Goal: Check status: Check status

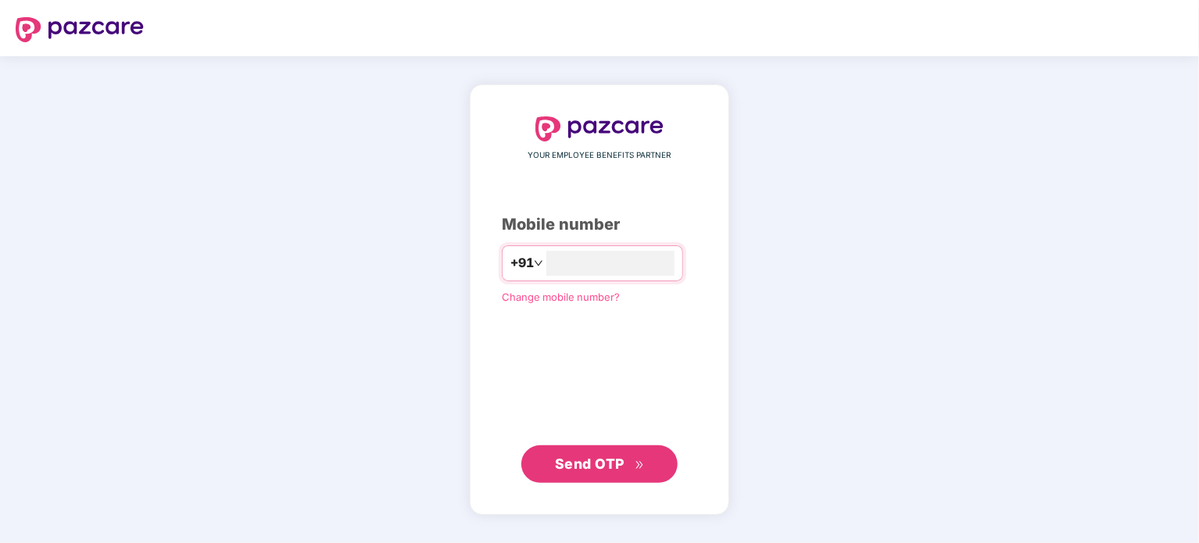
type input "**********"
click at [586, 463] on span "Send OTP" at bounding box center [590, 464] width 70 height 16
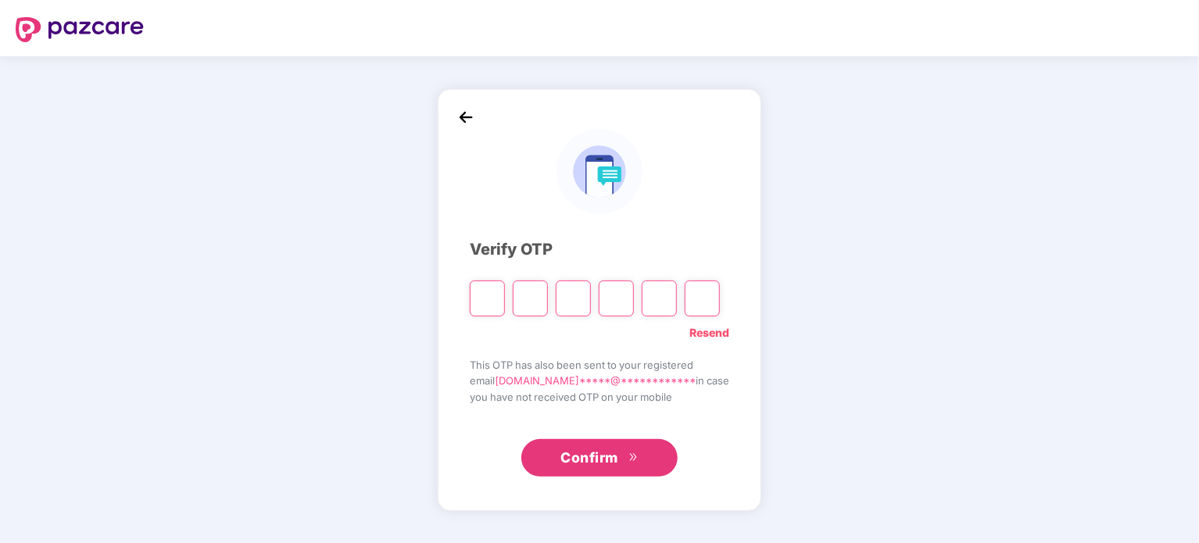
type input "*"
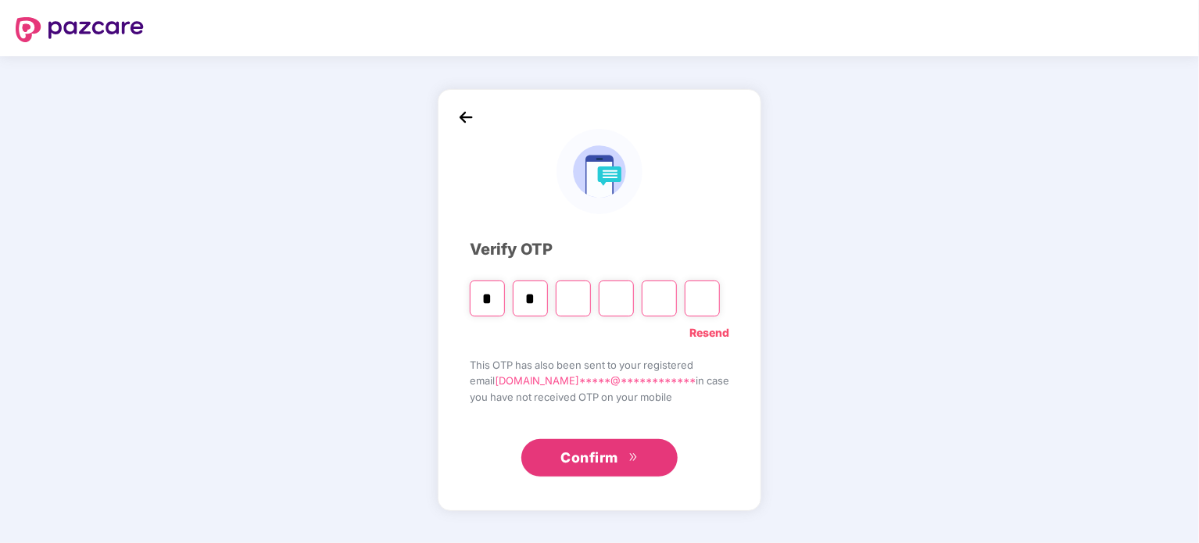
type input "*"
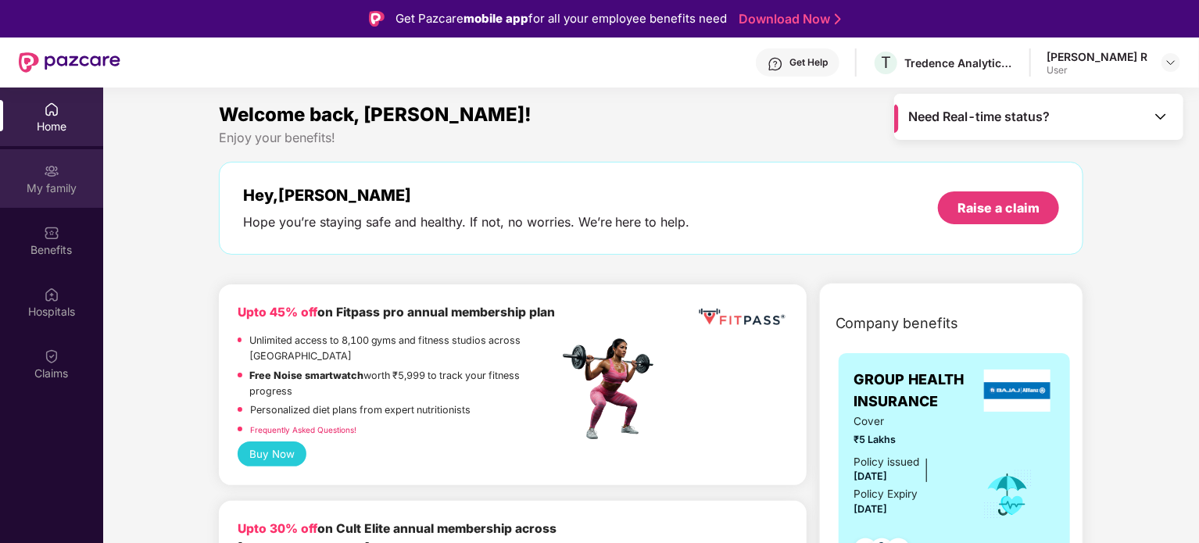
click at [49, 193] on div "My family" at bounding box center [51, 188] width 103 height 16
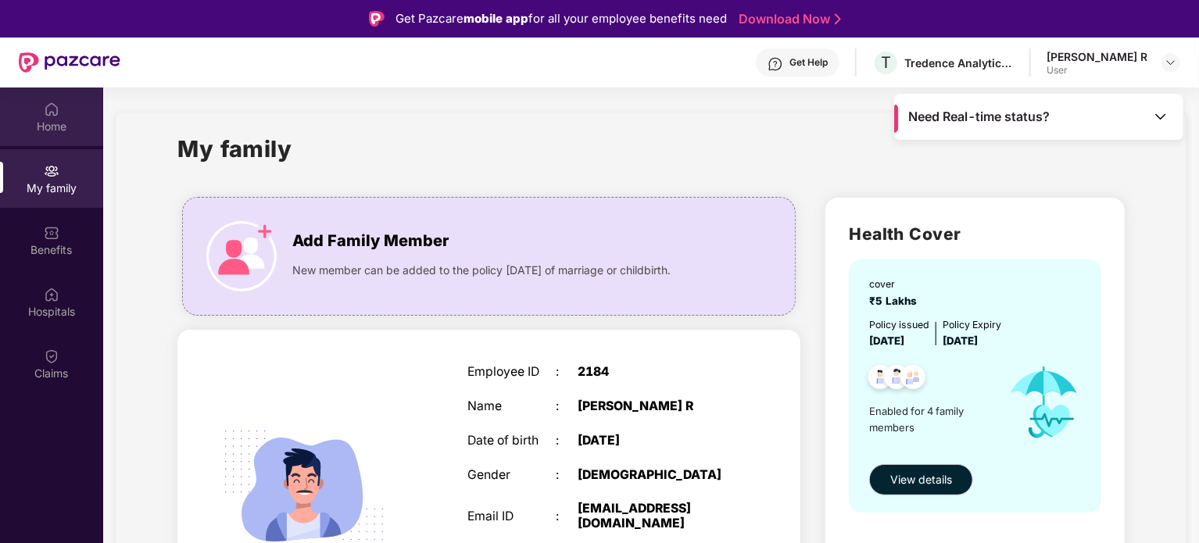
click at [66, 130] on div "Home" at bounding box center [51, 127] width 103 height 16
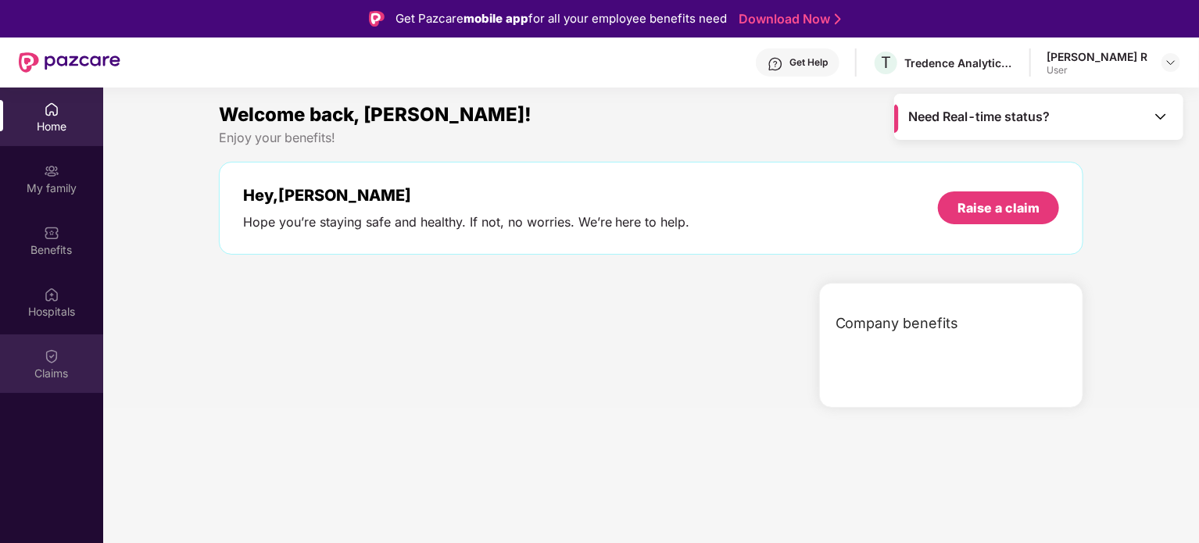
click at [55, 356] on img at bounding box center [52, 356] width 16 height 16
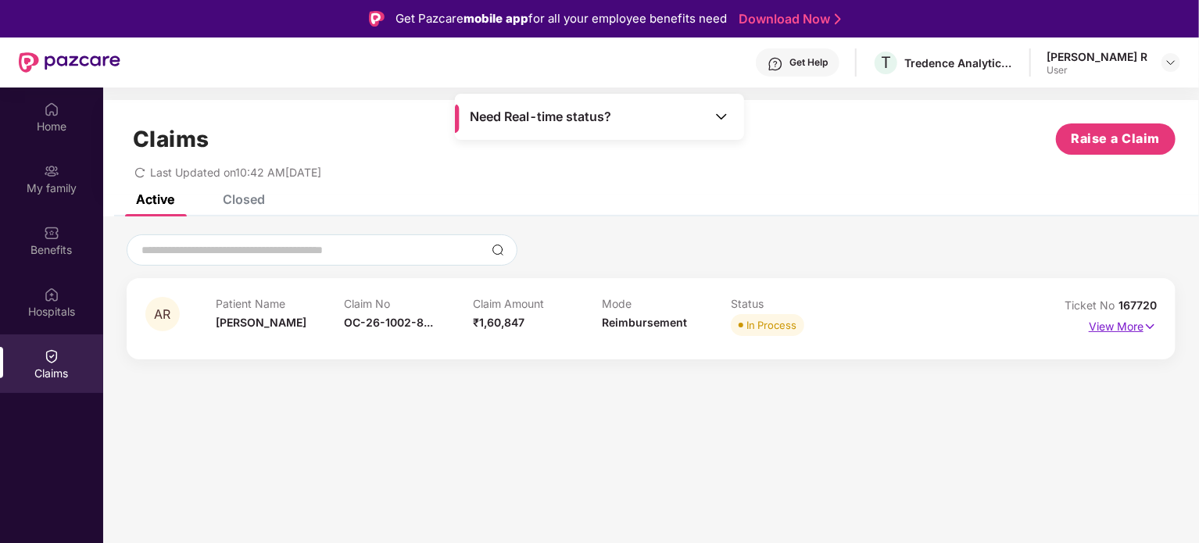
click at [1128, 330] on p "View More" at bounding box center [1122, 324] width 68 height 21
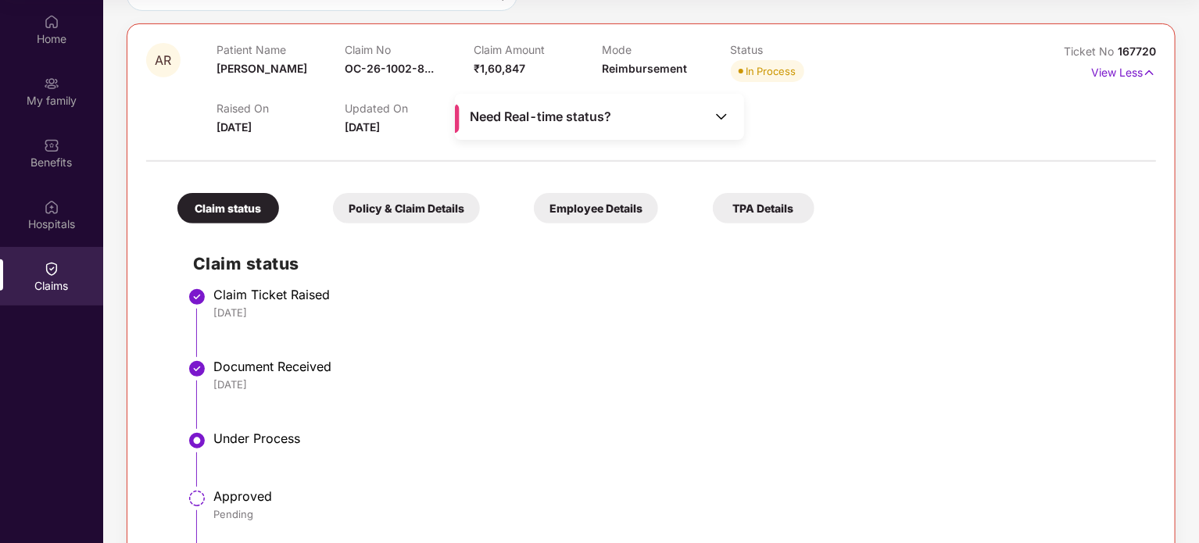
scroll to position [27, 0]
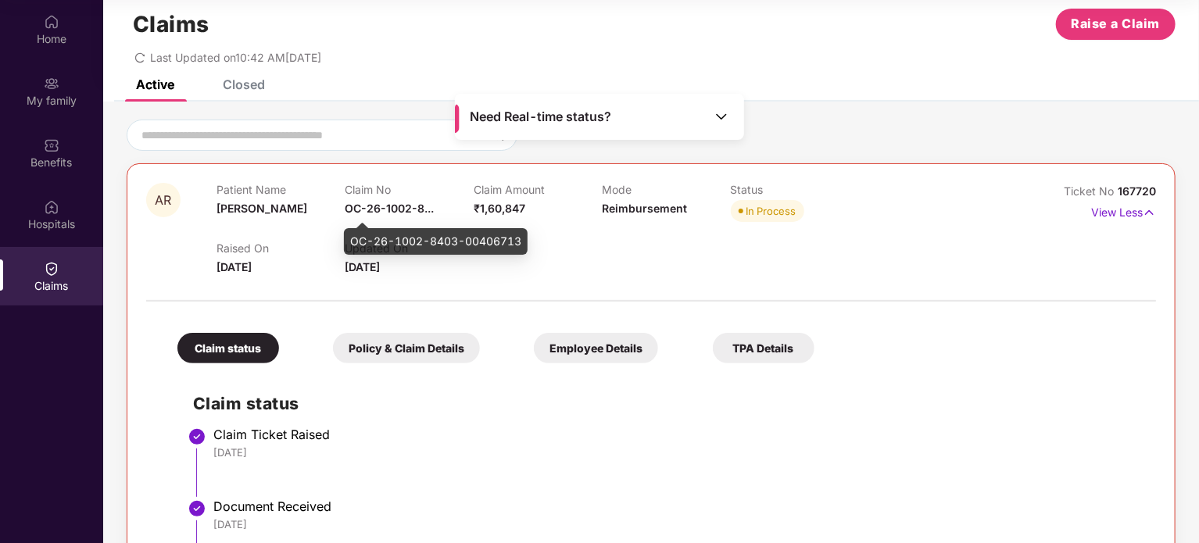
click at [395, 209] on span "OC-26-1002-8..." at bounding box center [389, 208] width 89 height 13
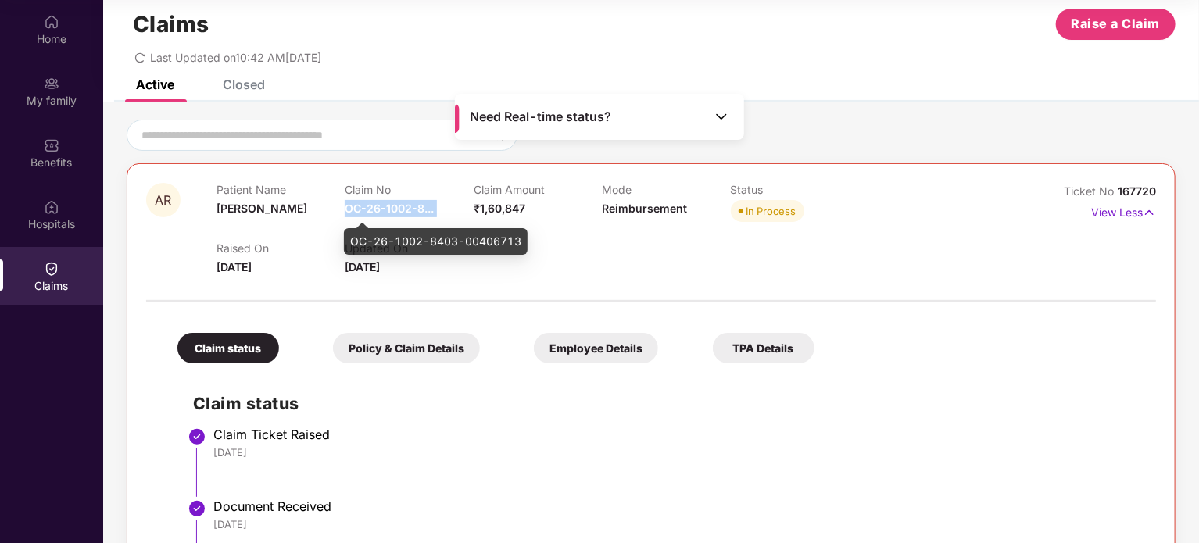
click at [395, 209] on span "OC-26-1002-8..." at bounding box center [389, 208] width 89 height 13
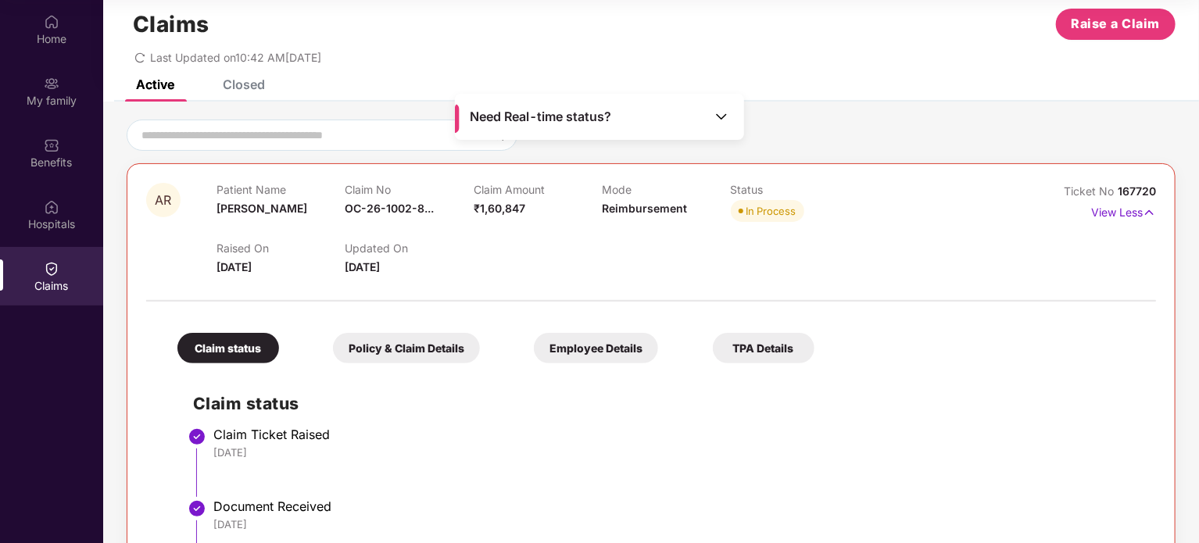
click at [593, 115] on span "Need Real-time status?" at bounding box center [540, 117] width 141 height 16
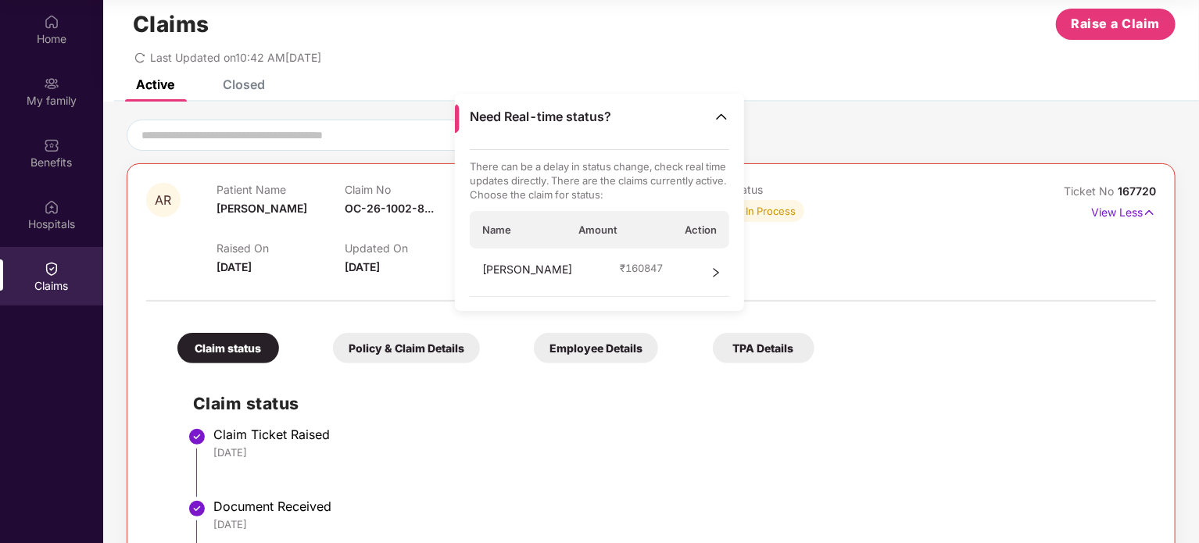
click at [688, 271] on div "[PERSON_NAME] R ₹ 160847" at bounding box center [600, 272] width 260 height 48
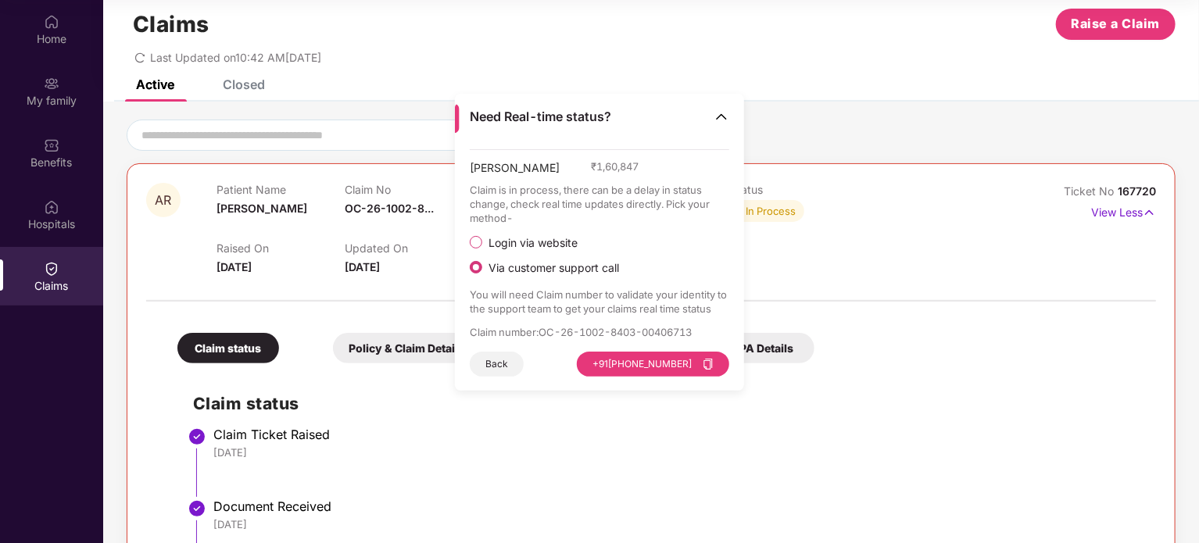
click at [534, 246] on span "Login via website" at bounding box center [533, 243] width 102 height 14
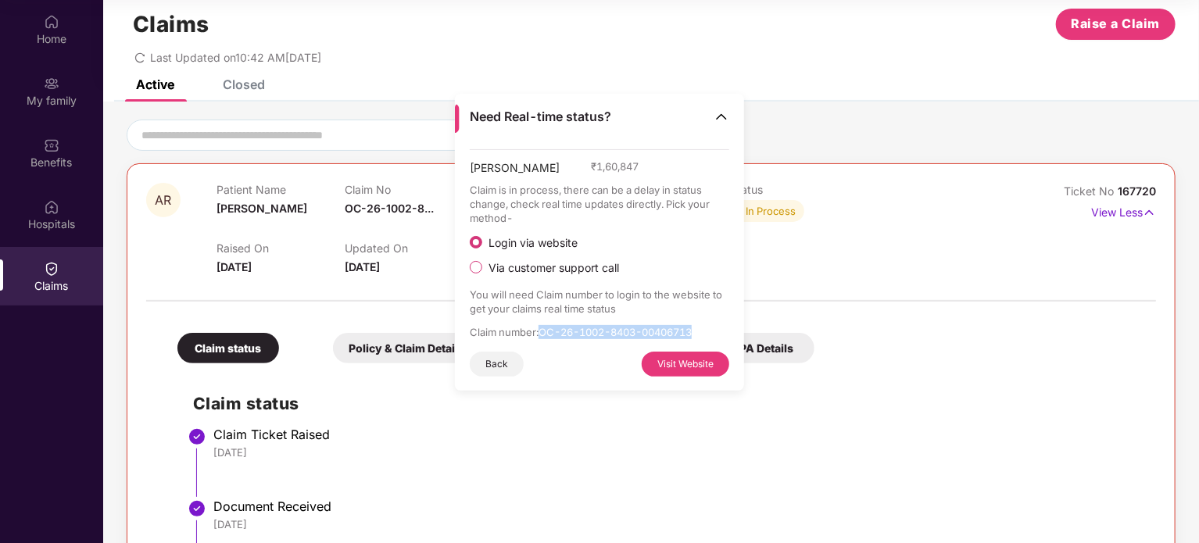
drag, startPoint x: 541, startPoint y: 334, endPoint x: 706, endPoint y: 330, distance: 165.7
click at [706, 330] on p "Claim number : OC-26-1002-8403-00406713" at bounding box center [600, 332] width 260 height 14
copy p "OC-26-1002-8403-00406713"
click at [692, 367] on button "Visit Website" at bounding box center [685, 364] width 88 height 25
click at [602, 459] on li "Claim Ticket Raised [DATE]" at bounding box center [666, 468] width 947 height 72
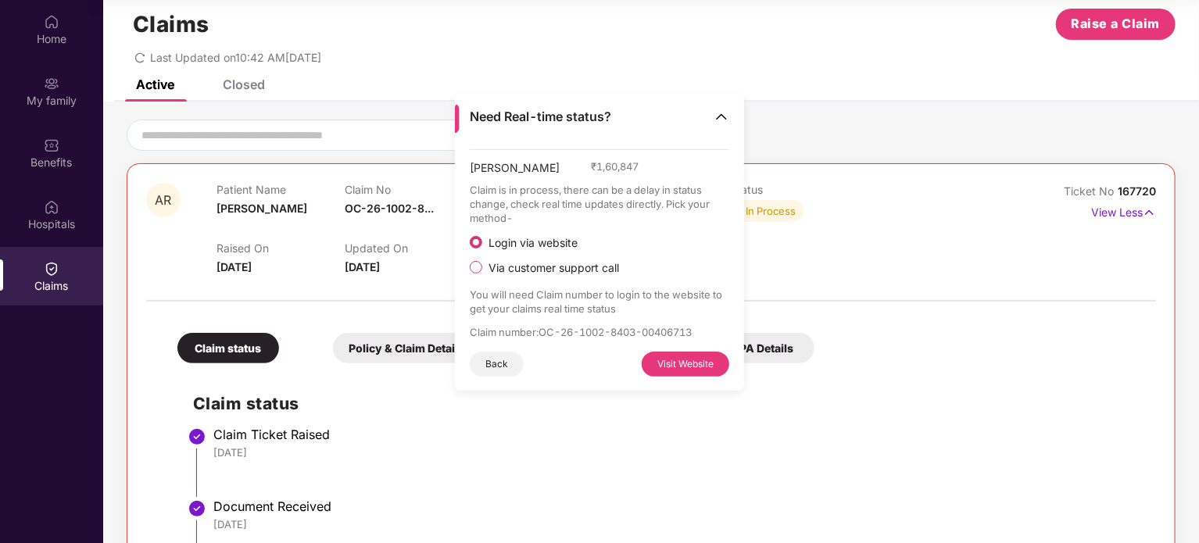
scroll to position [105, 0]
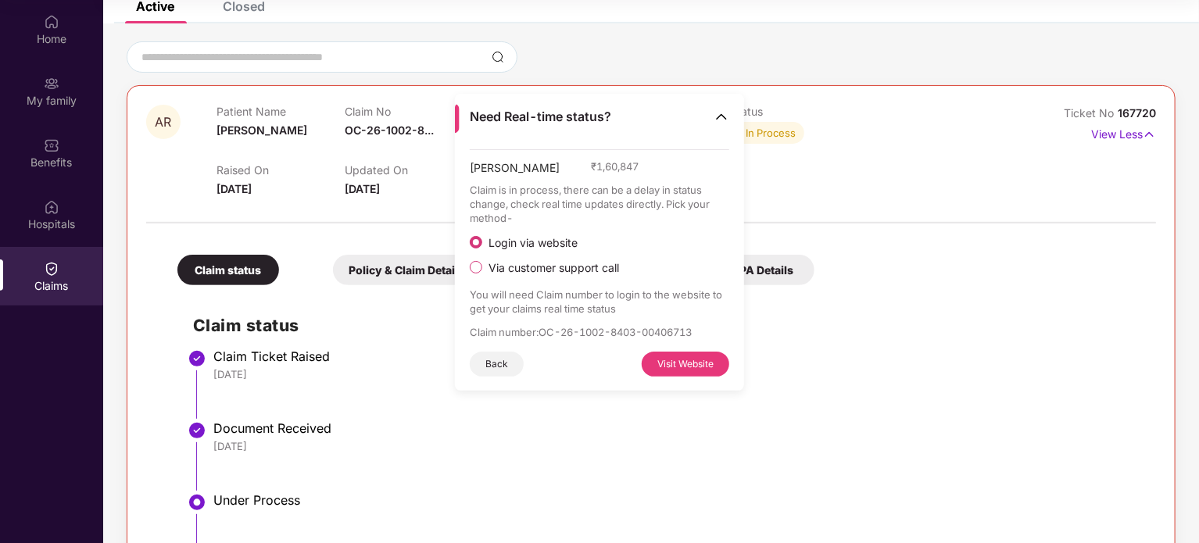
click at [488, 418] on li "Claim Ticket Raised [DATE]" at bounding box center [666, 390] width 947 height 72
click at [499, 371] on button "Back" at bounding box center [497, 364] width 54 height 25
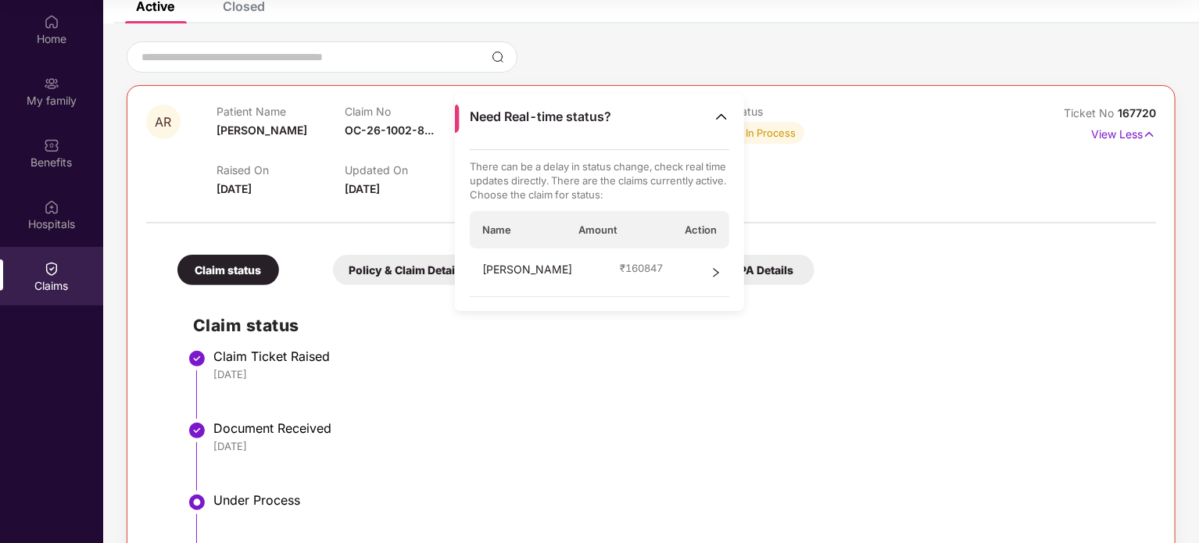
click at [1022, 302] on div "Claim status Claim Ticket Raised [DATE] Document Received [DATE] Under Process …" at bounding box center [651, 479] width 978 height 372
click at [1131, 135] on p "View Less" at bounding box center [1123, 132] width 65 height 21
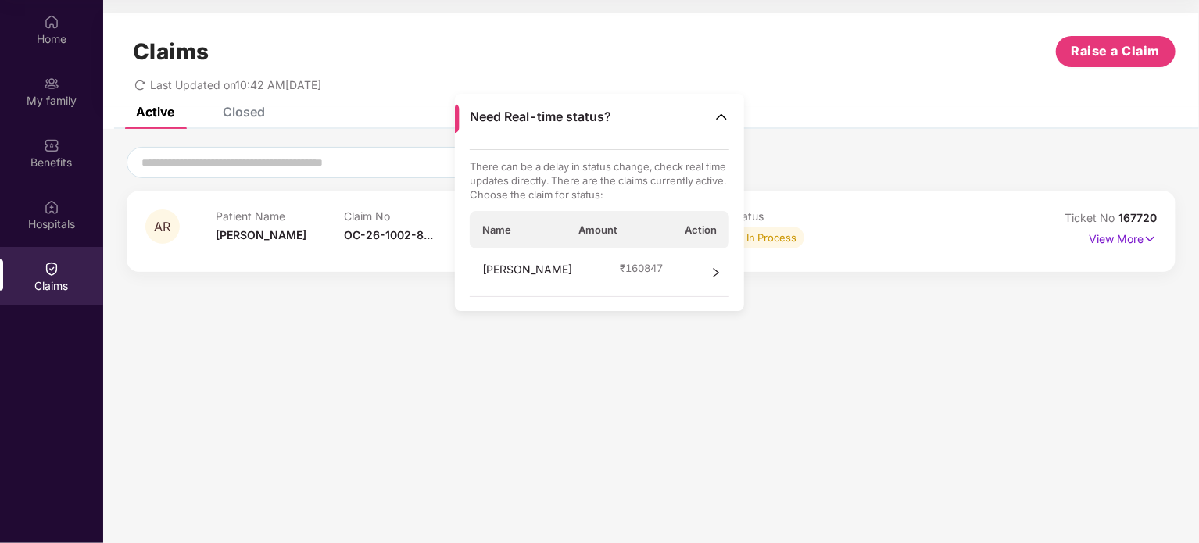
scroll to position [0, 0]
click at [888, 246] on div "Patient Name [PERSON_NAME] R Claim No OC-26-1002-8... Claim Amount ₹1,60,847 Mo…" at bounding box center [602, 230] width 772 height 43
click at [722, 123] on img at bounding box center [721, 117] width 16 height 16
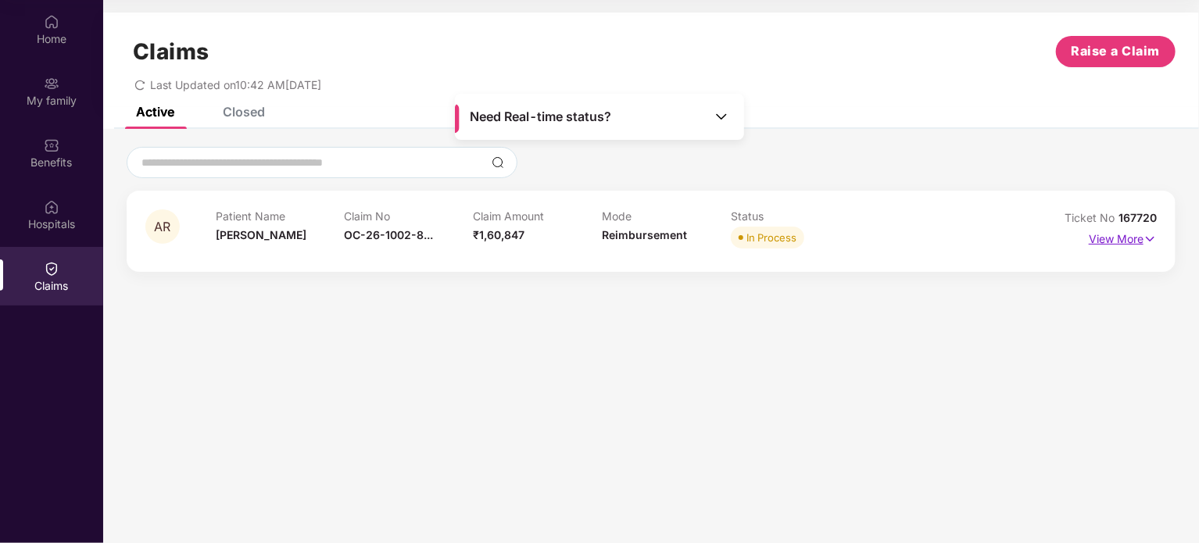
click at [1125, 243] on p "View More" at bounding box center [1122, 237] width 68 height 21
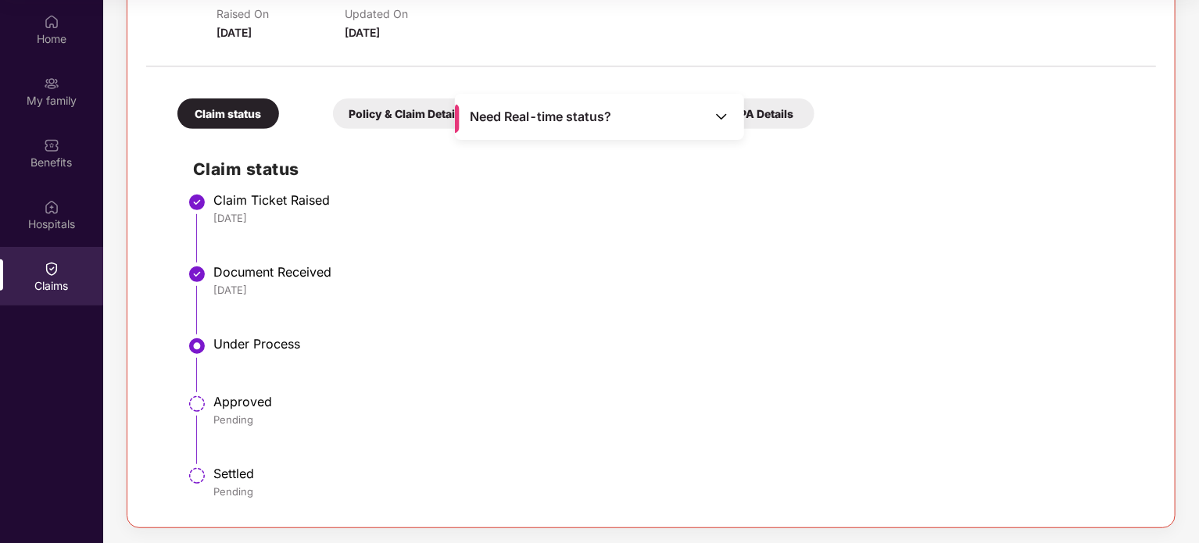
scroll to position [105, 0]
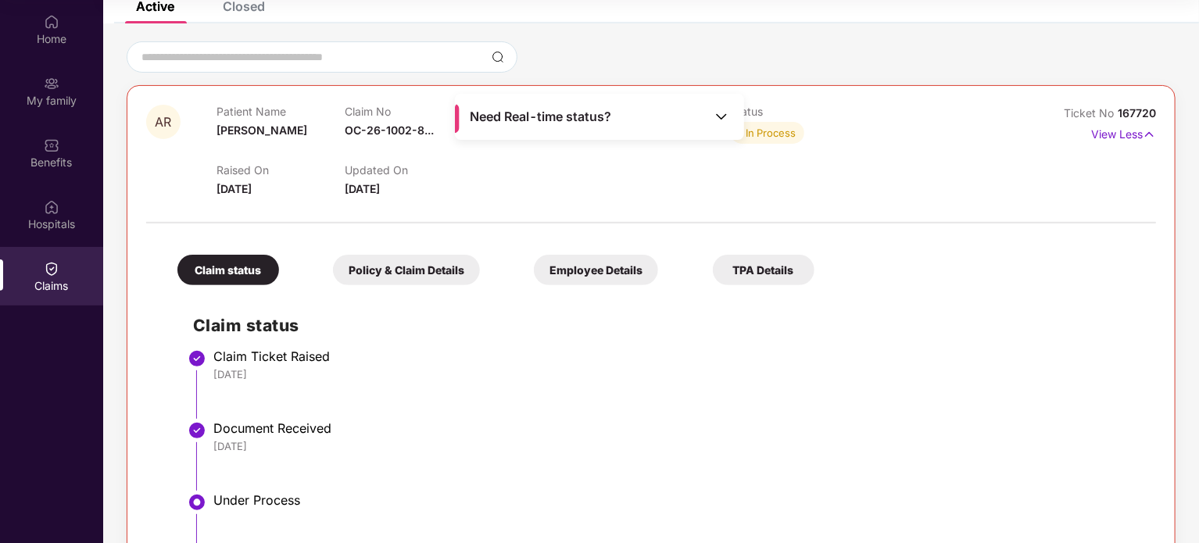
click at [594, 126] on div "Need Real-time status?" at bounding box center [599, 117] width 289 height 46
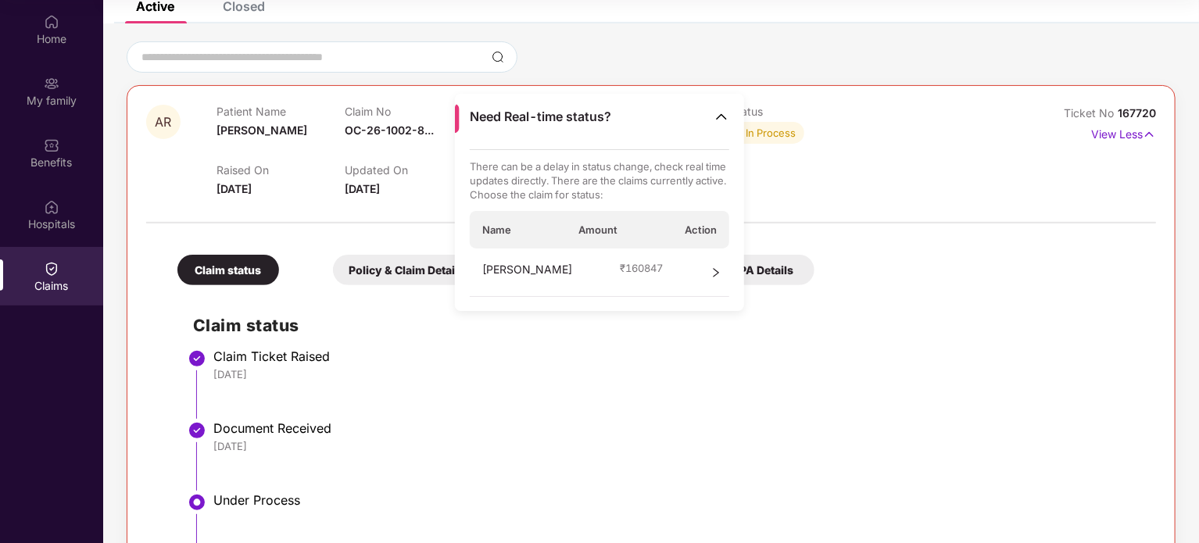
click at [713, 267] on icon "right" at bounding box center [715, 272] width 11 height 11
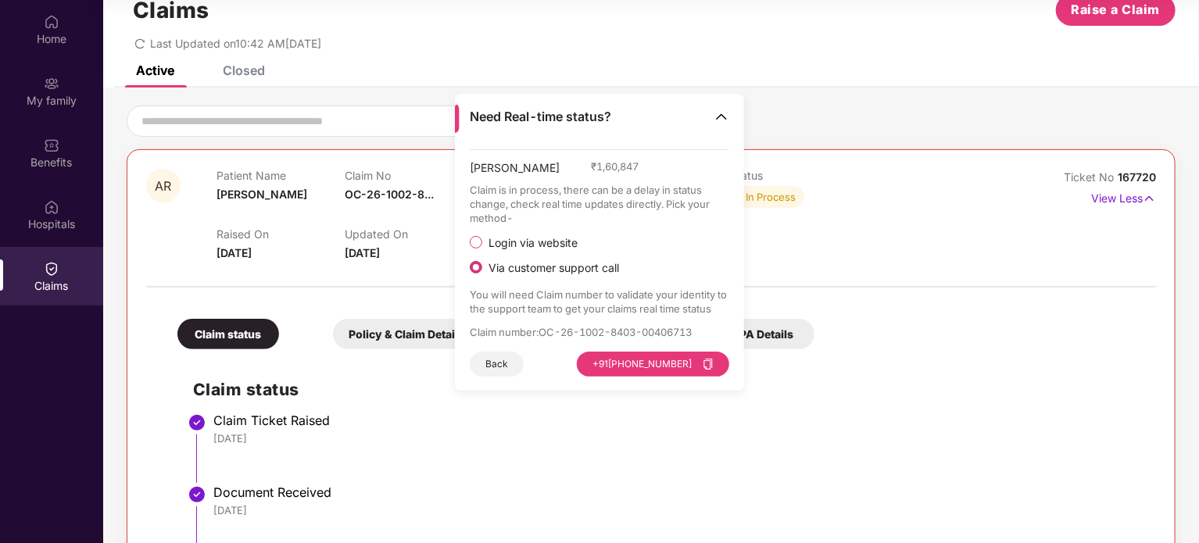
scroll to position [78, 0]
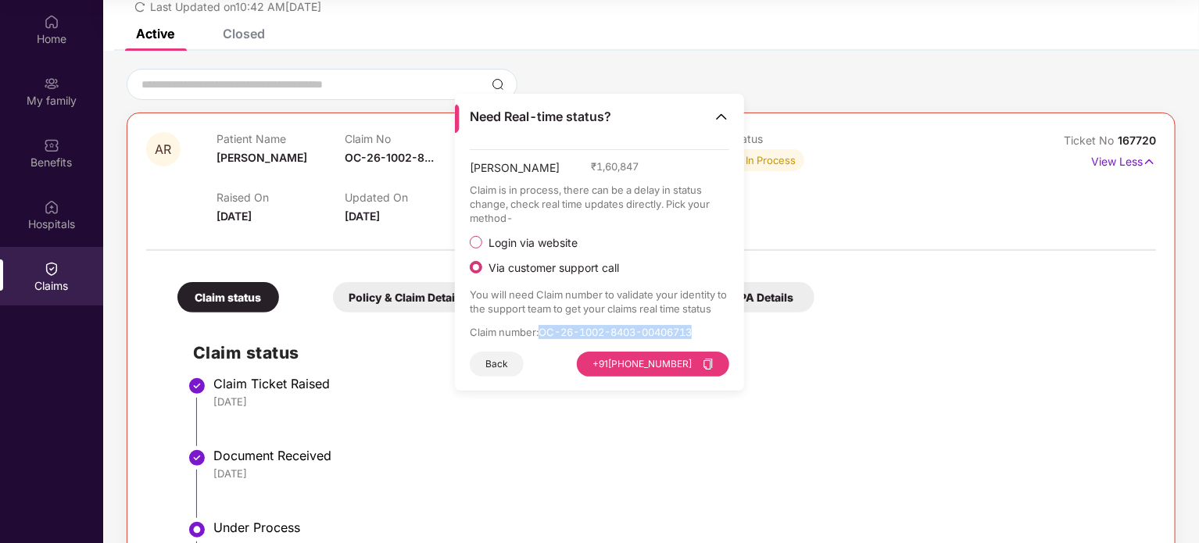
drag, startPoint x: 541, startPoint y: 327, endPoint x: 709, endPoint y: 330, distance: 168.0
click at [709, 330] on p "Claim number : OC-26-1002-8403-00406713" at bounding box center [600, 332] width 260 height 14
click at [946, 335] on div "Claim status Claim Ticket Raised [DATE] Document Received [DATE] Under Process …" at bounding box center [651, 506] width 978 height 372
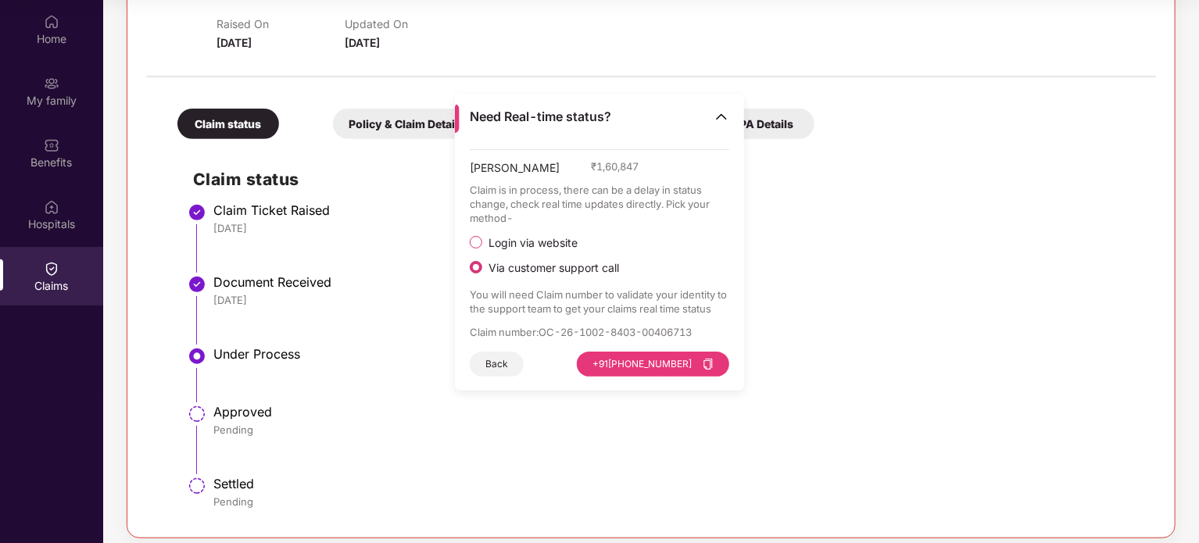
scroll to position [262, 0]
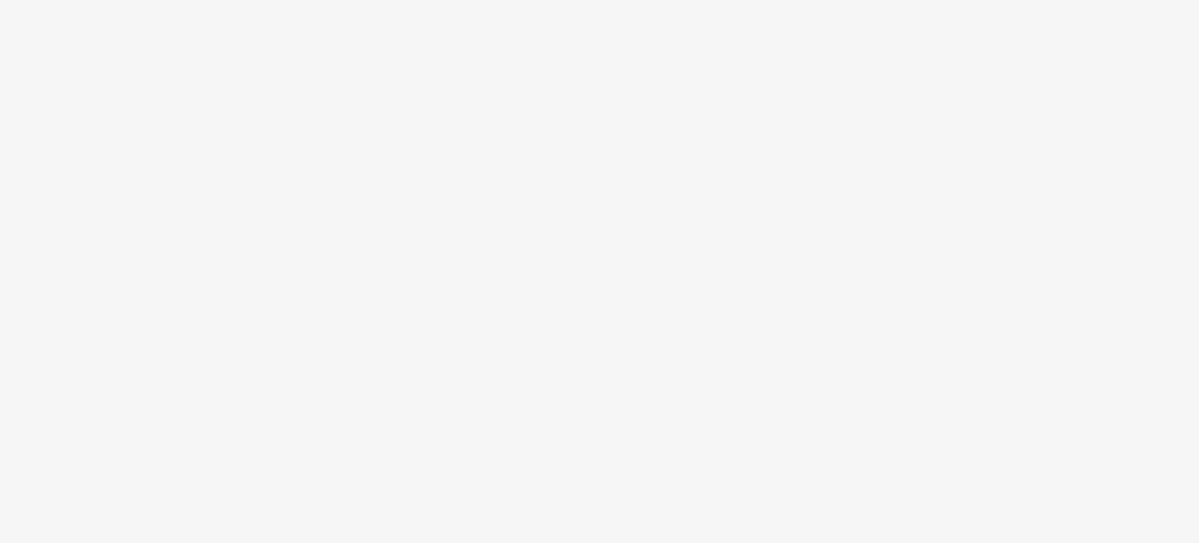
scroll to position [88, 0]
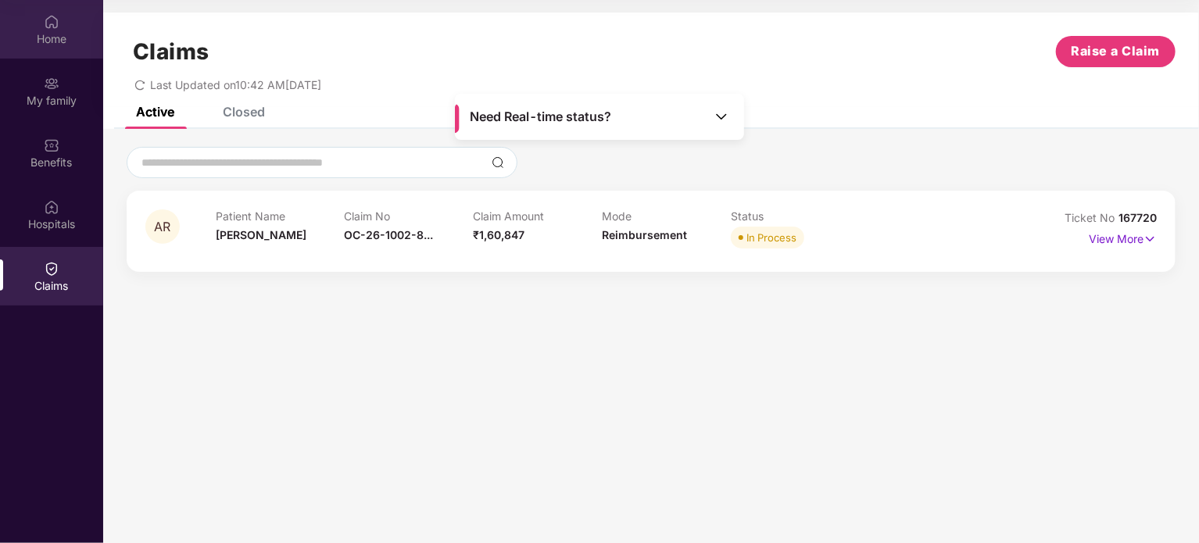
click at [52, 27] on img at bounding box center [52, 22] width 16 height 16
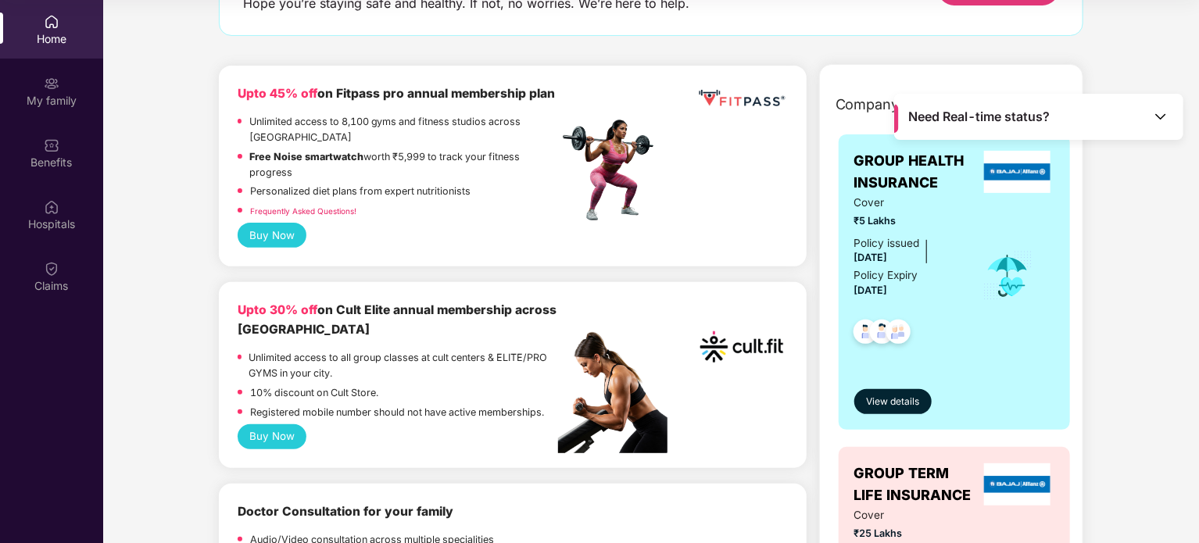
scroll to position [156, 0]
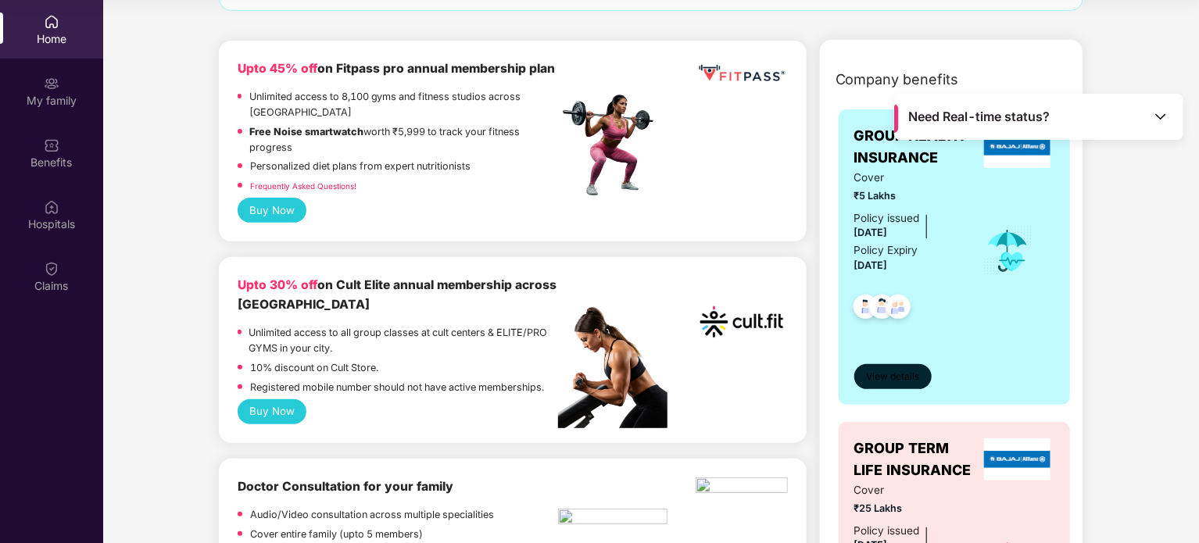
click at [897, 378] on span "View details" at bounding box center [892, 377] width 53 height 15
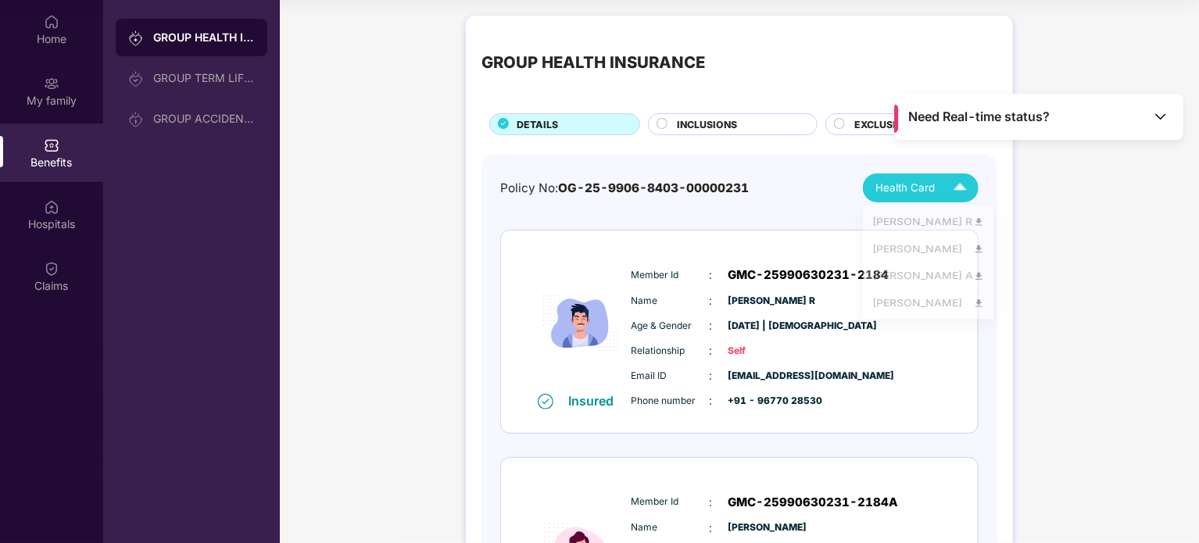
click at [957, 189] on img at bounding box center [959, 187] width 27 height 27
